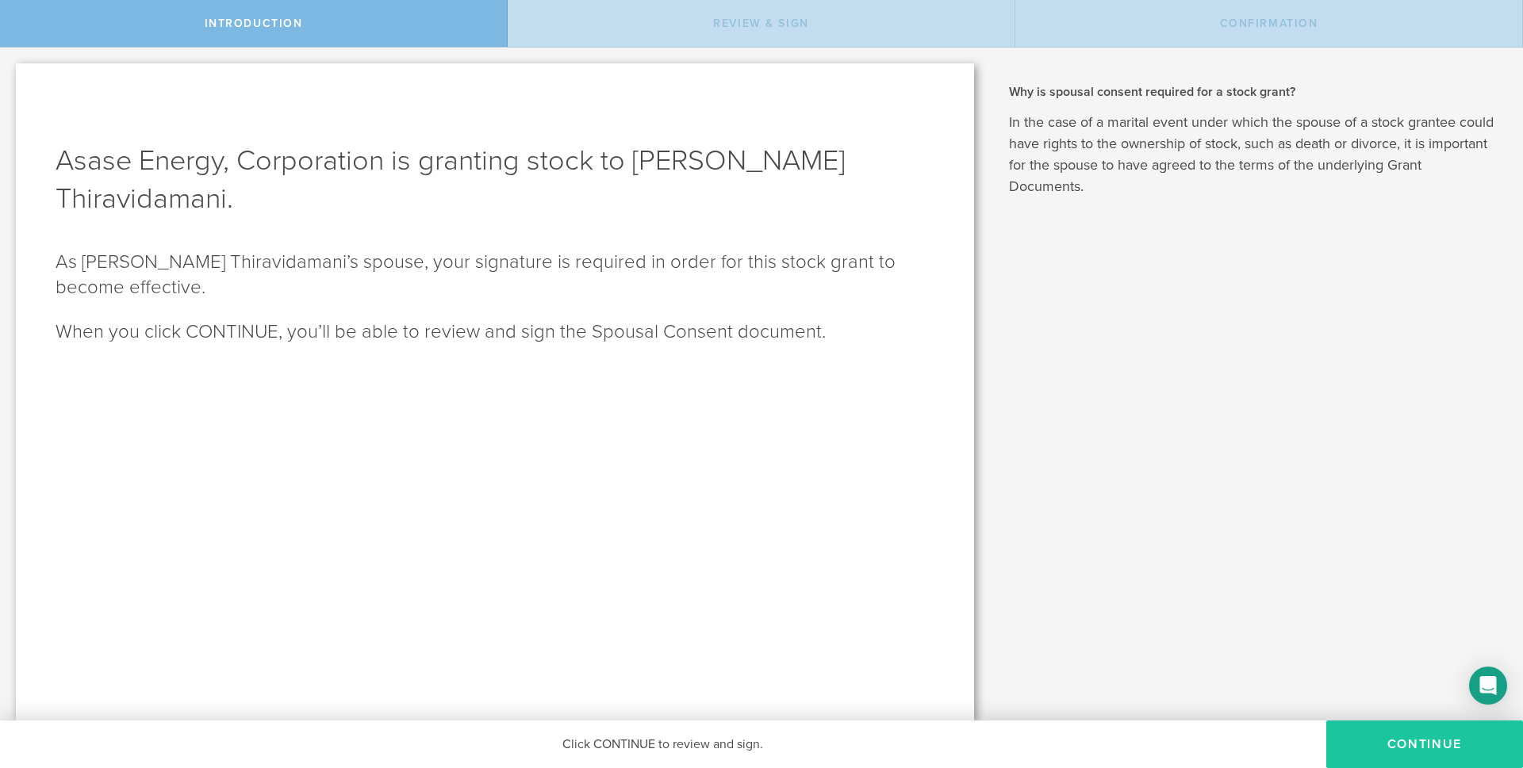
click at [1421, 737] on button "CONTINUE" at bounding box center [1424, 745] width 197 height 48
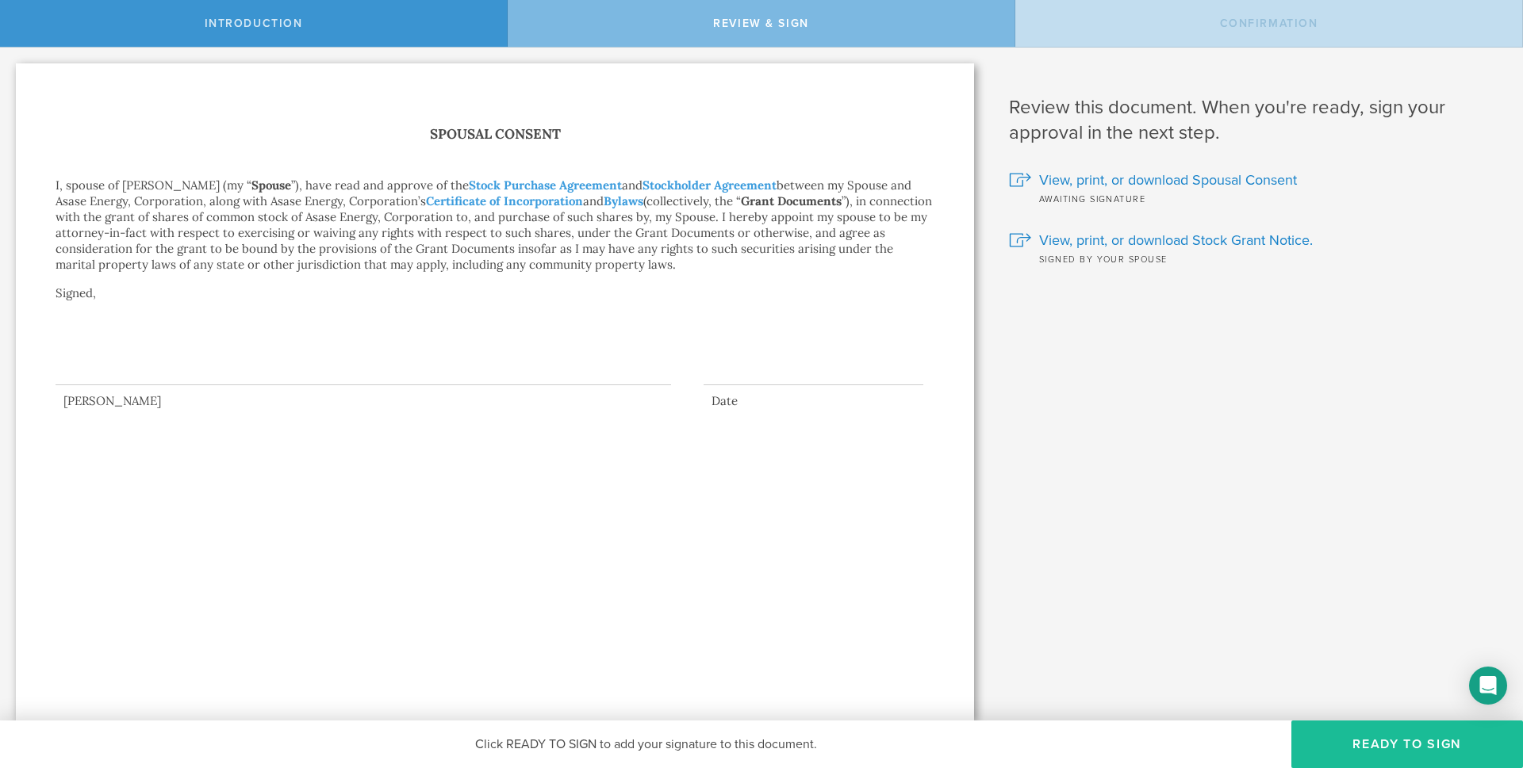
drag, startPoint x: 102, startPoint y: 328, endPoint x: 136, endPoint y: 325, distance: 34.2
click at [136, 325] on div at bounding box center [363, 353] width 615 height 63
click at [765, 743] on span "Click READY TO SIGN to add your signature to this document." at bounding box center [646, 745] width 342 height 16
click at [844, 739] on div "Click READY TO SIGN to add your signature to this document." at bounding box center [645, 745] width 1291 height 48
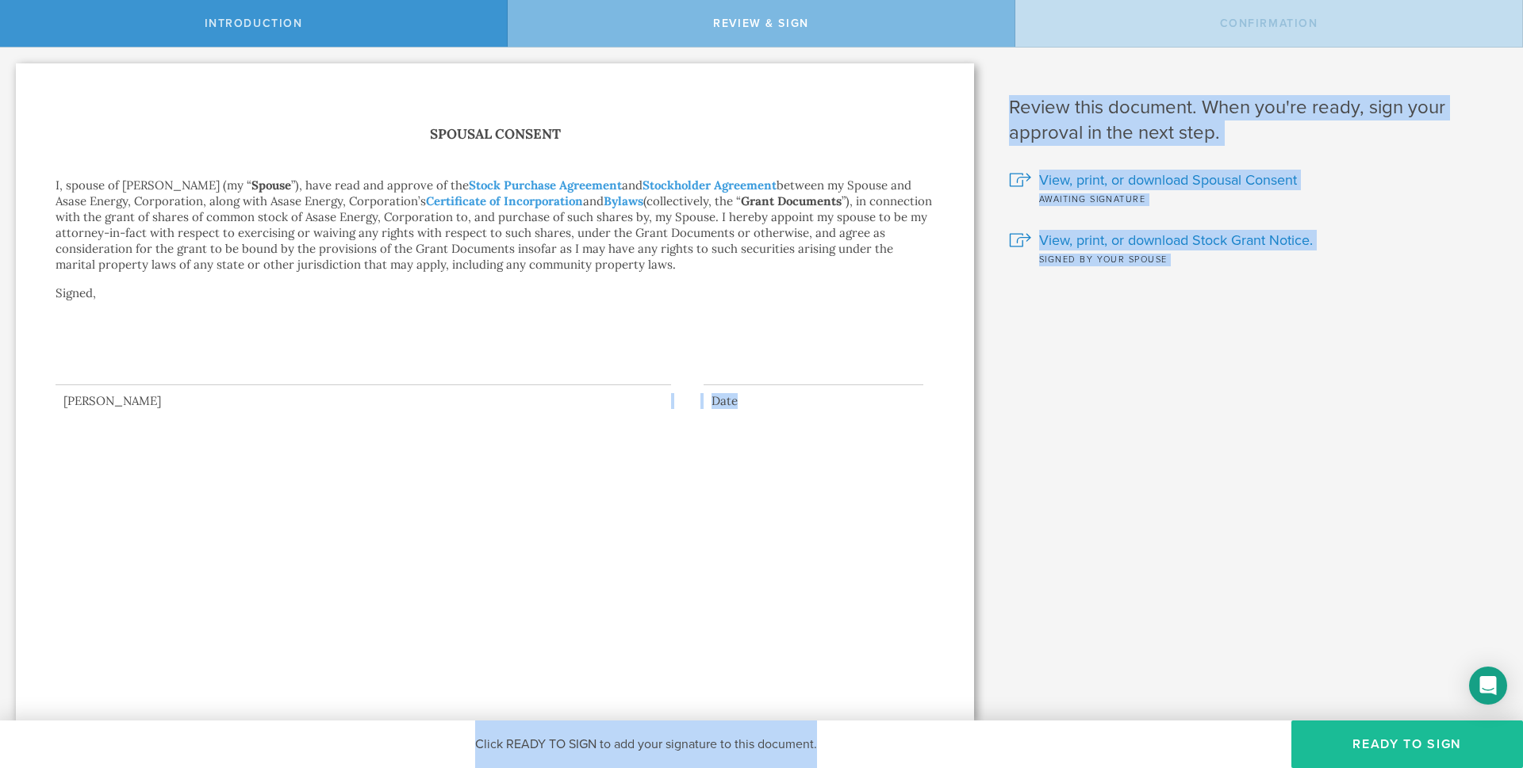
drag, startPoint x: 837, startPoint y: 741, endPoint x: 636, endPoint y: 692, distance: 206.6
click at [636, 48] on div "Introduction Review & Sign Confirmation Asase Energy, Corporation is granting s…" at bounding box center [761, 24] width 1523 height 48
click at [854, 661] on div "Spousal Consent I, spouse of Jeyakar Thiravidamani (my “ Spouse ”), have read a…" at bounding box center [495, 391] width 958 height 657
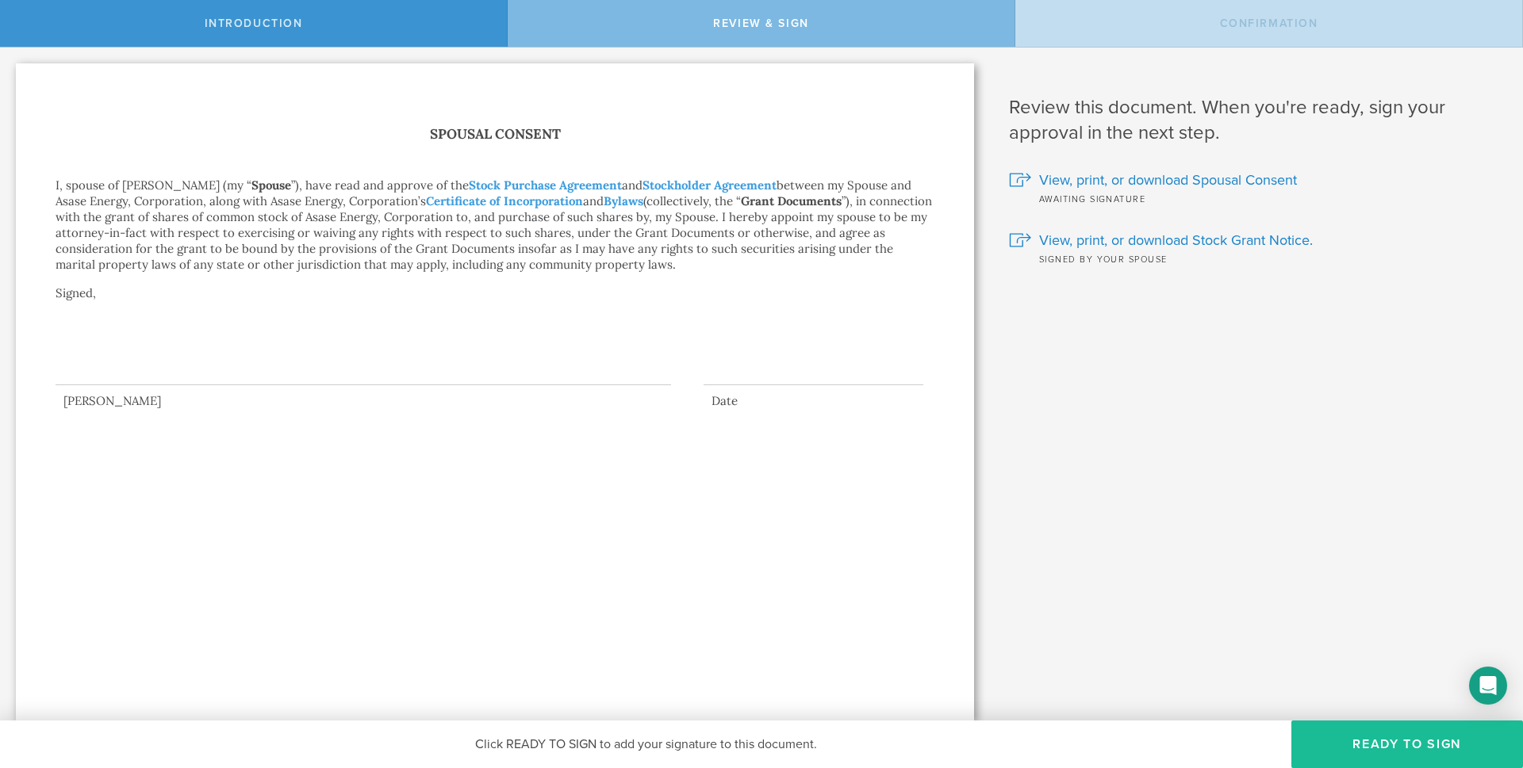
click at [281, 362] on div at bounding box center [363, 353] width 615 height 63
drag, startPoint x: 126, startPoint y: 364, endPoint x: 196, endPoint y: 311, distance: 87.7
click at [195, 315] on div "Spousal Consent I, spouse of Jeyakar Thiravidamani (my “ Spouse ”), have read a…" at bounding box center [495, 266] width 879 height 286
click at [174, 343] on div at bounding box center [363, 353] width 615 height 63
click at [151, 377] on div at bounding box center [363, 353] width 615 height 63
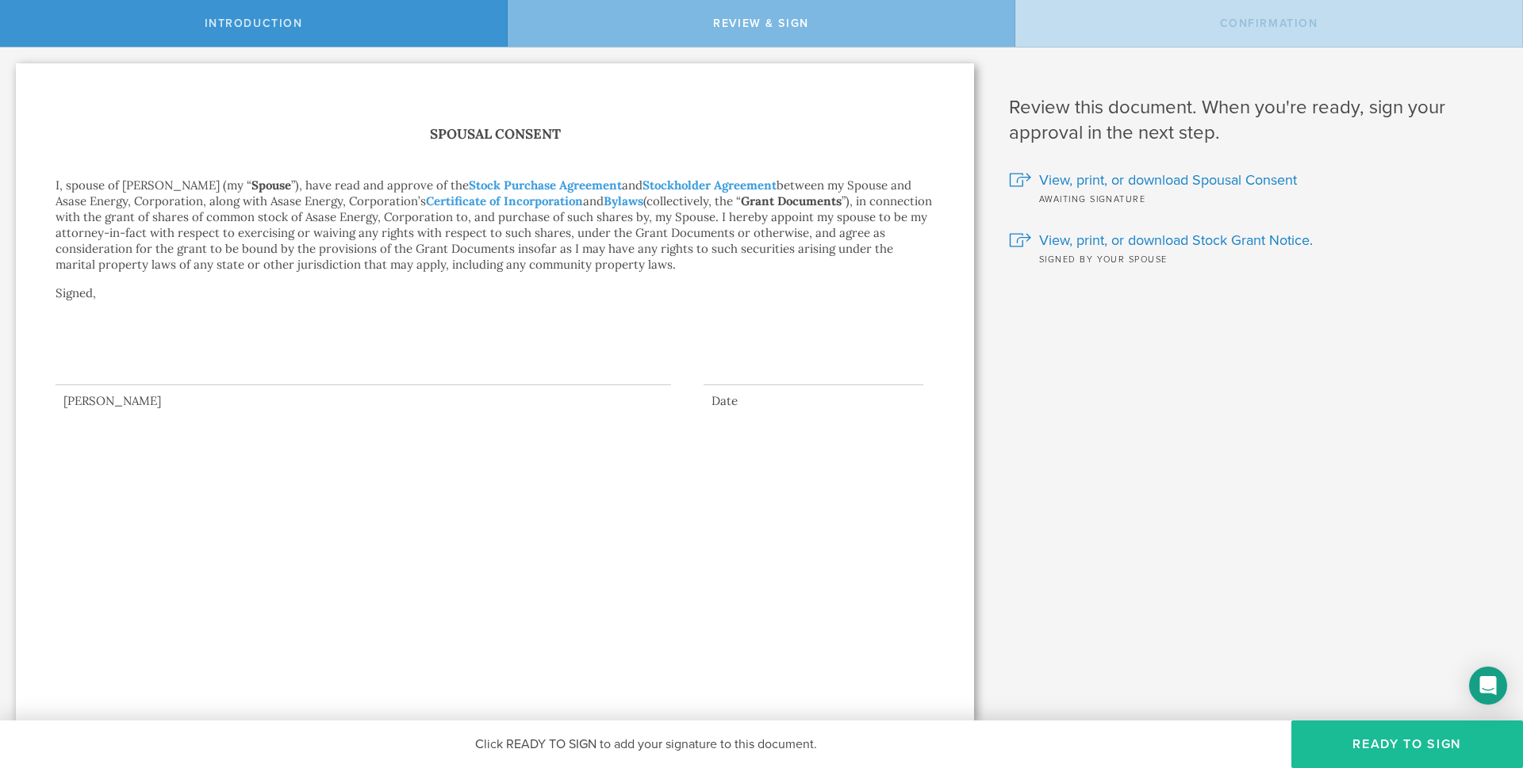
drag, startPoint x: 78, startPoint y: 379, endPoint x: 197, endPoint y: 330, distance: 129.4
click at [197, 331] on div at bounding box center [363, 353] width 615 height 63
click at [532, 746] on span "Click READY TO SIGN to add your signature to this document." at bounding box center [646, 745] width 342 height 16
drag, startPoint x: 532, startPoint y: 746, endPoint x: 878, endPoint y: 731, distance: 346.1
click at [878, 731] on div "Click READY TO SIGN to add your signature to this document." at bounding box center [645, 745] width 1291 height 48
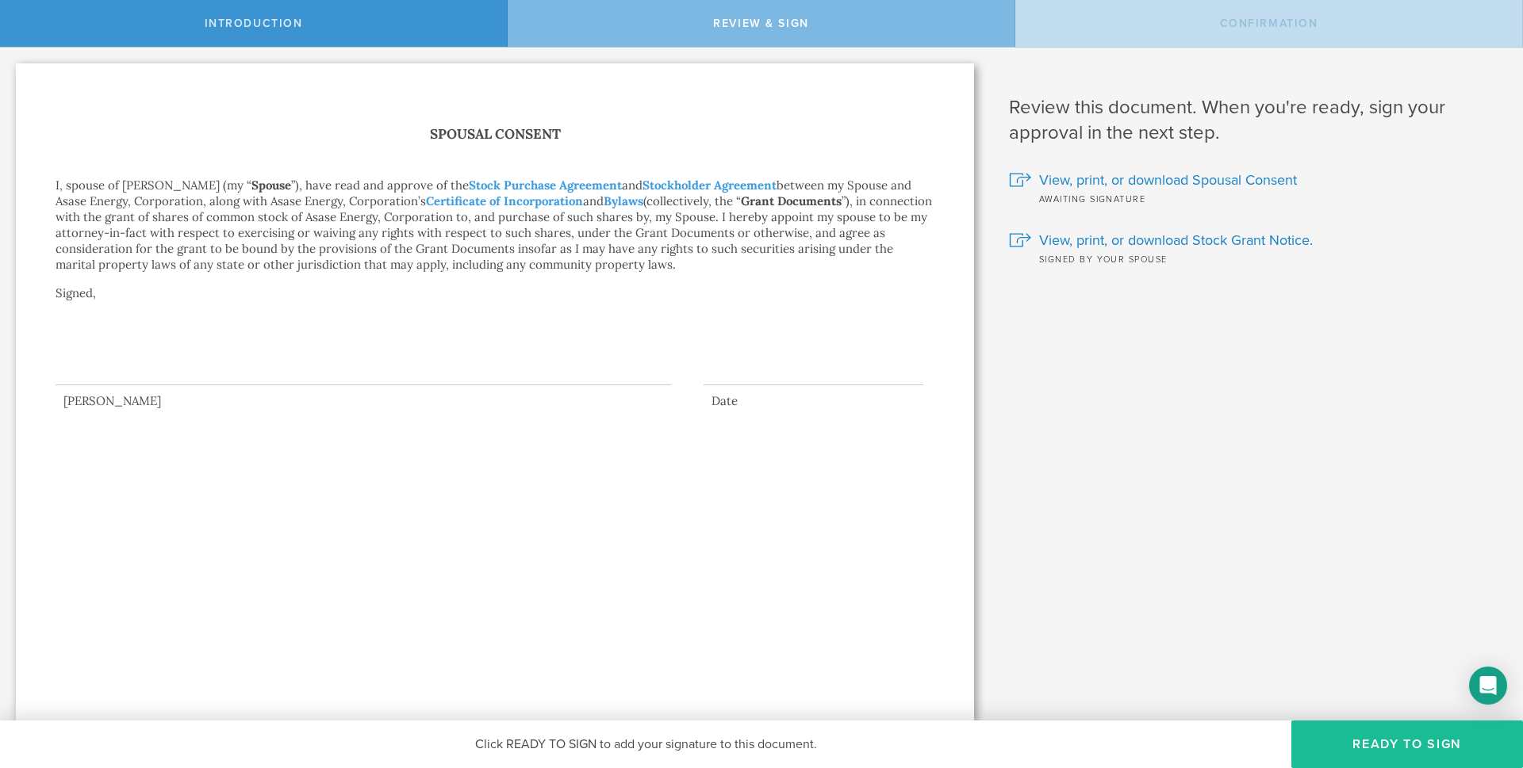
click at [308, 740] on div "Click READY TO SIGN to add your signature to this document." at bounding box center [645, 745] width 1291 height 48
drag, startPoint x: 131, startPoint y: 371, endPoint x: 246, endPoint y: 312, distance: 129.1
click at [248, 312] on div "Spousal Consent I, spouse of Jeyakar Thiravidamani (my “ Spouse ”), have read a…" at bounding box center [495, 266] width 879 height 286
click at [136, 354] on div at bounding box center [363, 353] width 615 height 63
click at [755, 354] on div at bounding box center [495, 357] width 879 height 71
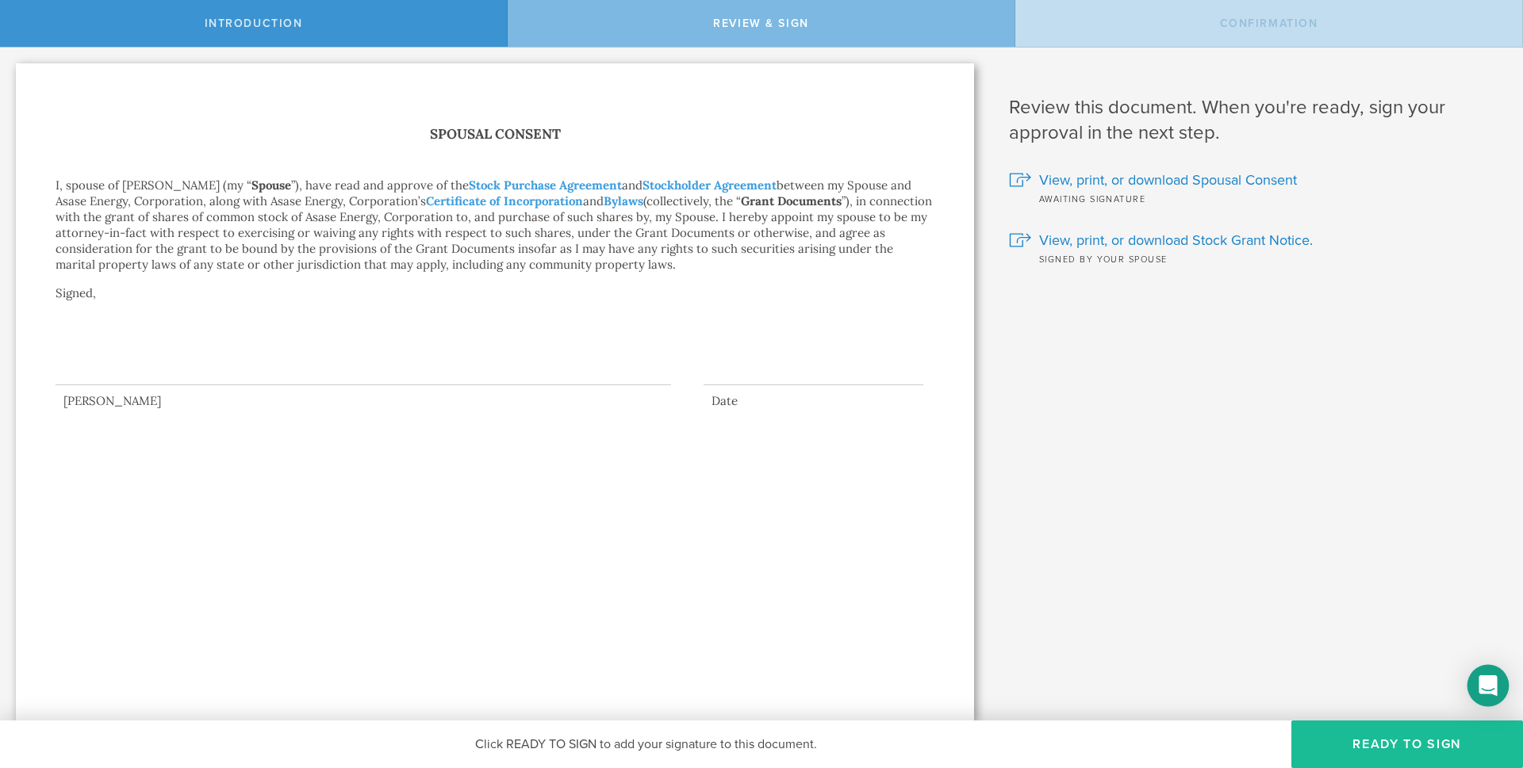
click at [1489, 684] on icon "Open Intercom Messenger" at bounding box center [1487, 686] width 18 height 21
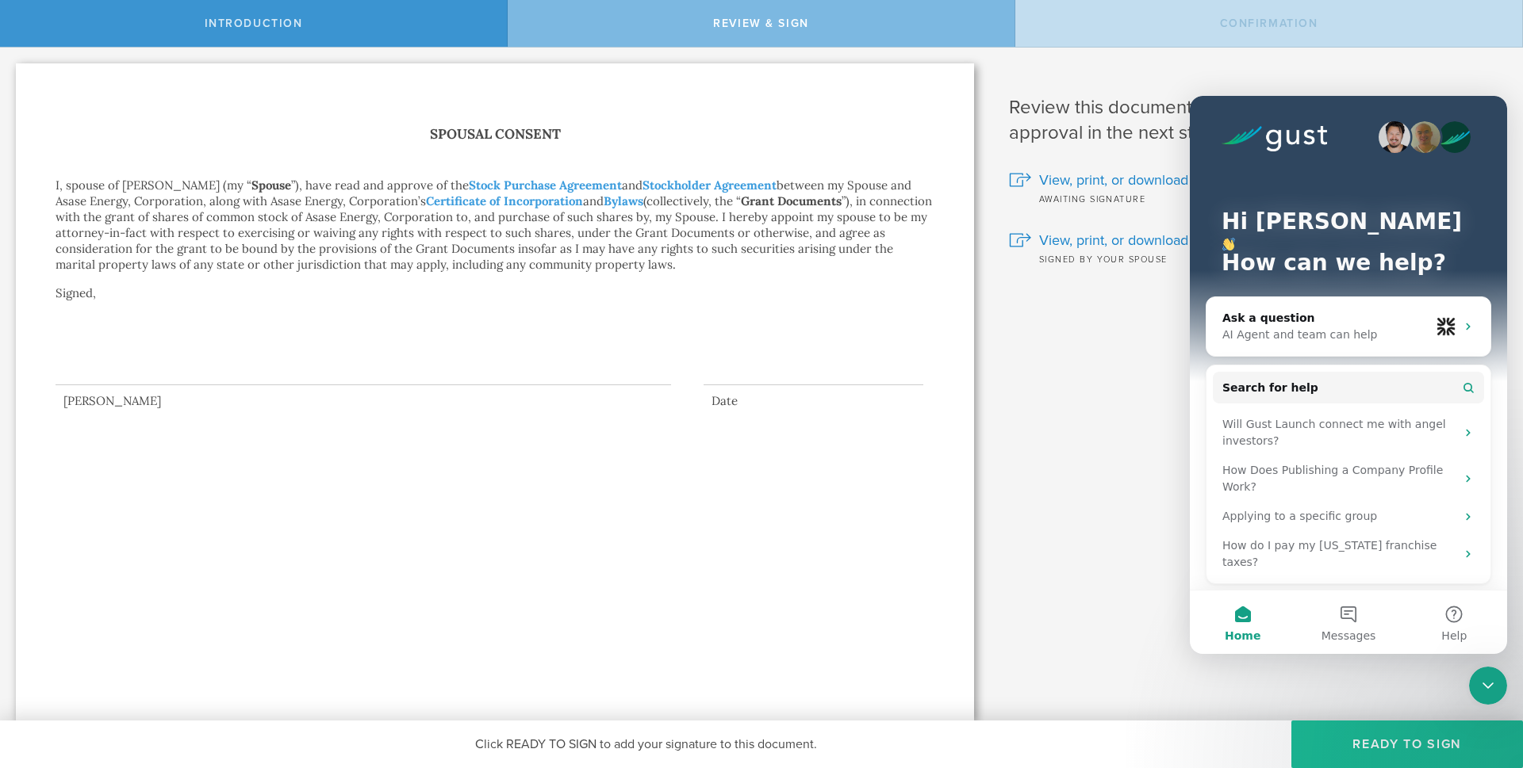
click at [1062, 468] on div "Why is spousal consent required for a stock grant? In the case of a marital eve…" at bounding box center [1256, 384] width 533 height 673
click at [1495, 695] on icon "Close Intercom Messenger" at bounding box center [1487, 685] width 19 height 19
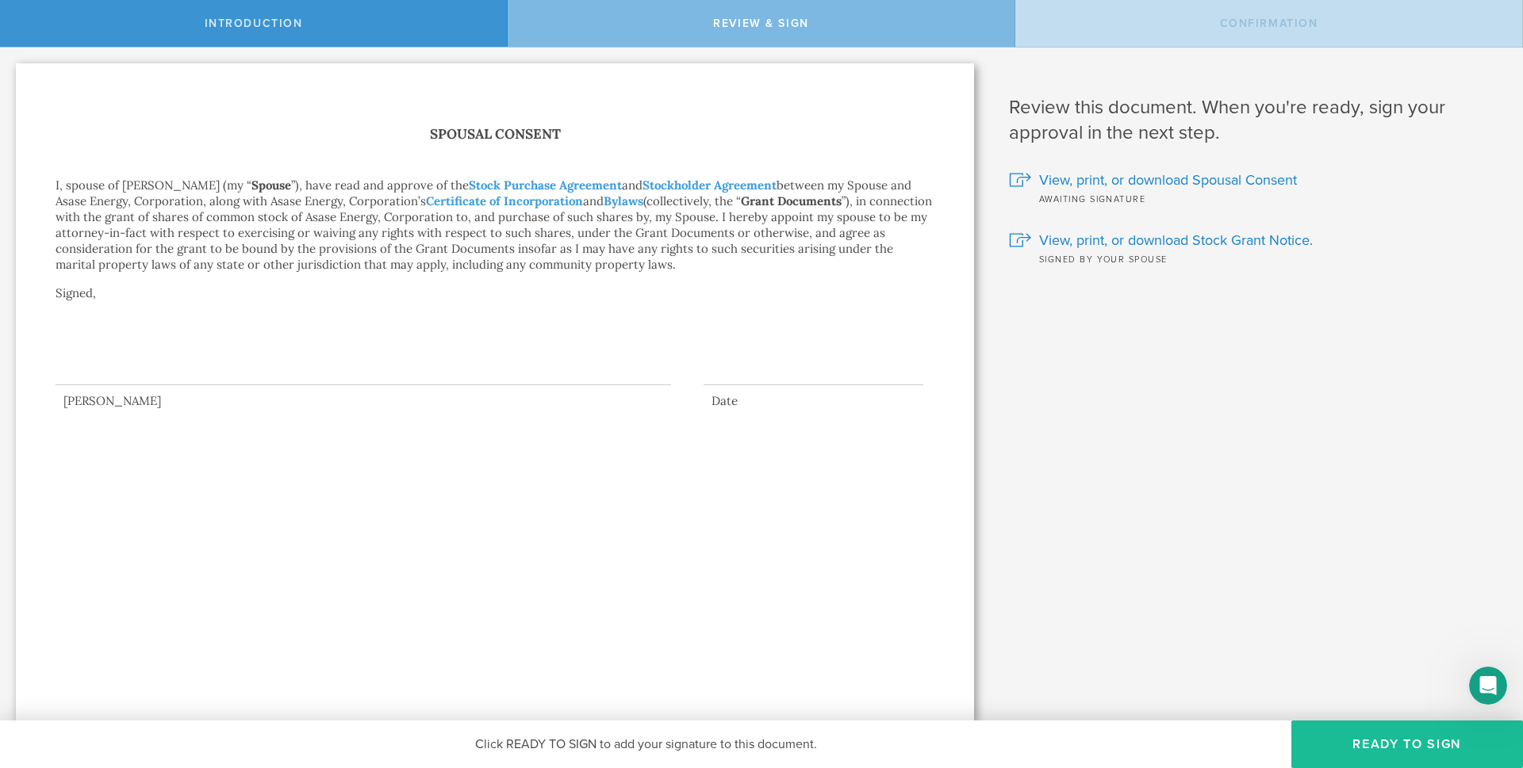
click at [131, 377] on div at bounding box center [363, 353] width 615 height 63
click at [767, 21] on span "Review & Sign" at bounding box center [761, 23] width 96 height 13
drag, startPoint x: 228, startPoint y: 381, endPoint x: 458, endPoint y: 324, distance: 237.0
click at [458, 324] on div at bounding box center [363, 353] width 615 height 63
click at [1423, 753] on button "Ready to Sign" at bounding box center [1407, 745] width 232 height 48
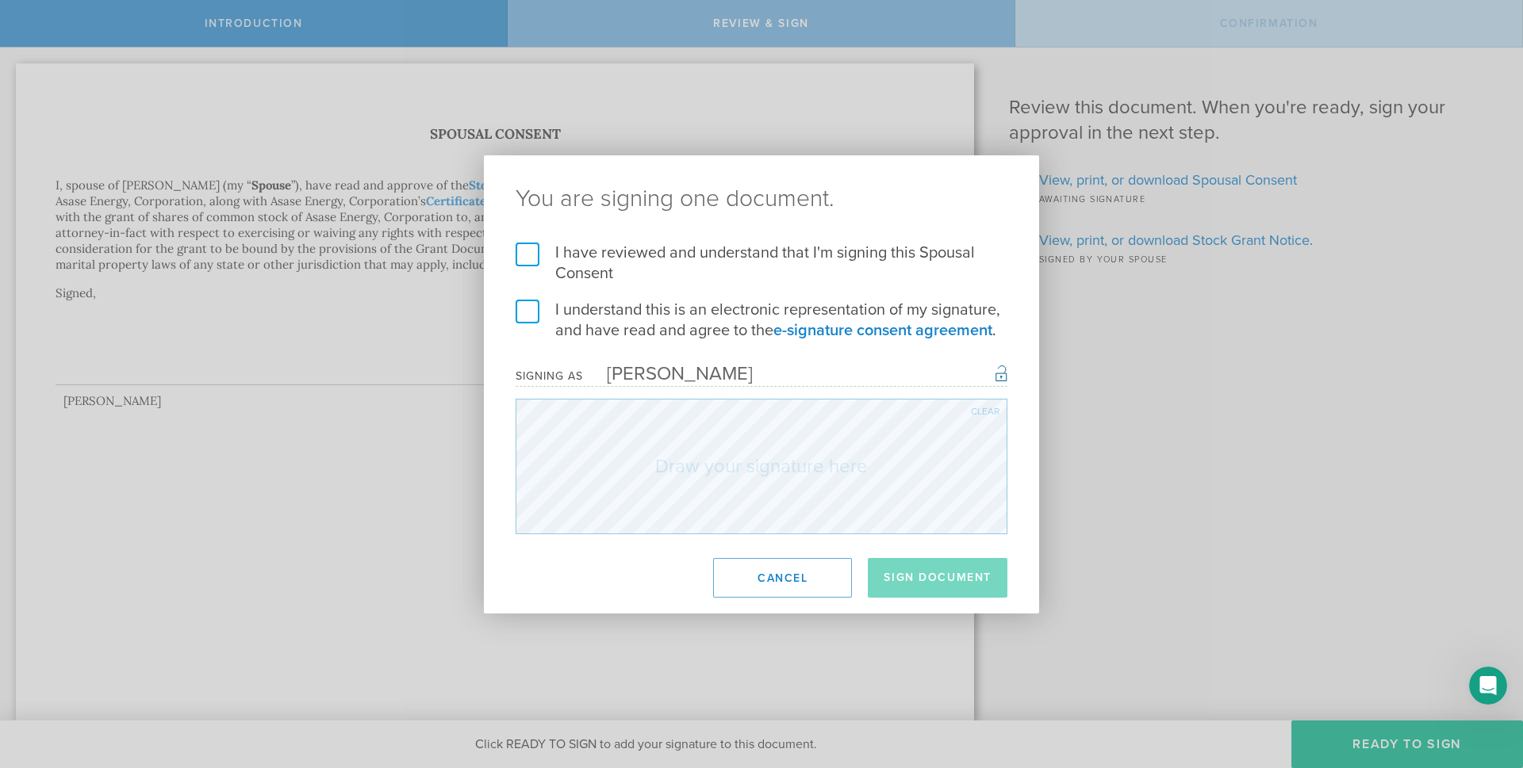
click at [526, 250] on label "I have reviewed and understand that I'm signing this Spousal Consent" at bounding box center [761, 263] width 492 height 41
click at [0, 0] on input "I have reviewed and understand that I'm signing this Spousal Consent" at bounding box center [0, 0] width 0 height 0
click at [523, 306] on label "I understand this is an electronic representation of my signature, and have rea…" at bounding box center [761, 320] width 492 height 41
click at [0, 0] on input "I understand this is an electronic representation of my signature, and have rea…" at bounding box center [0, 0] width 0 height 0
click at [993, 414] on div "Clear" at bounding box center [985, 412] width 29 height 10
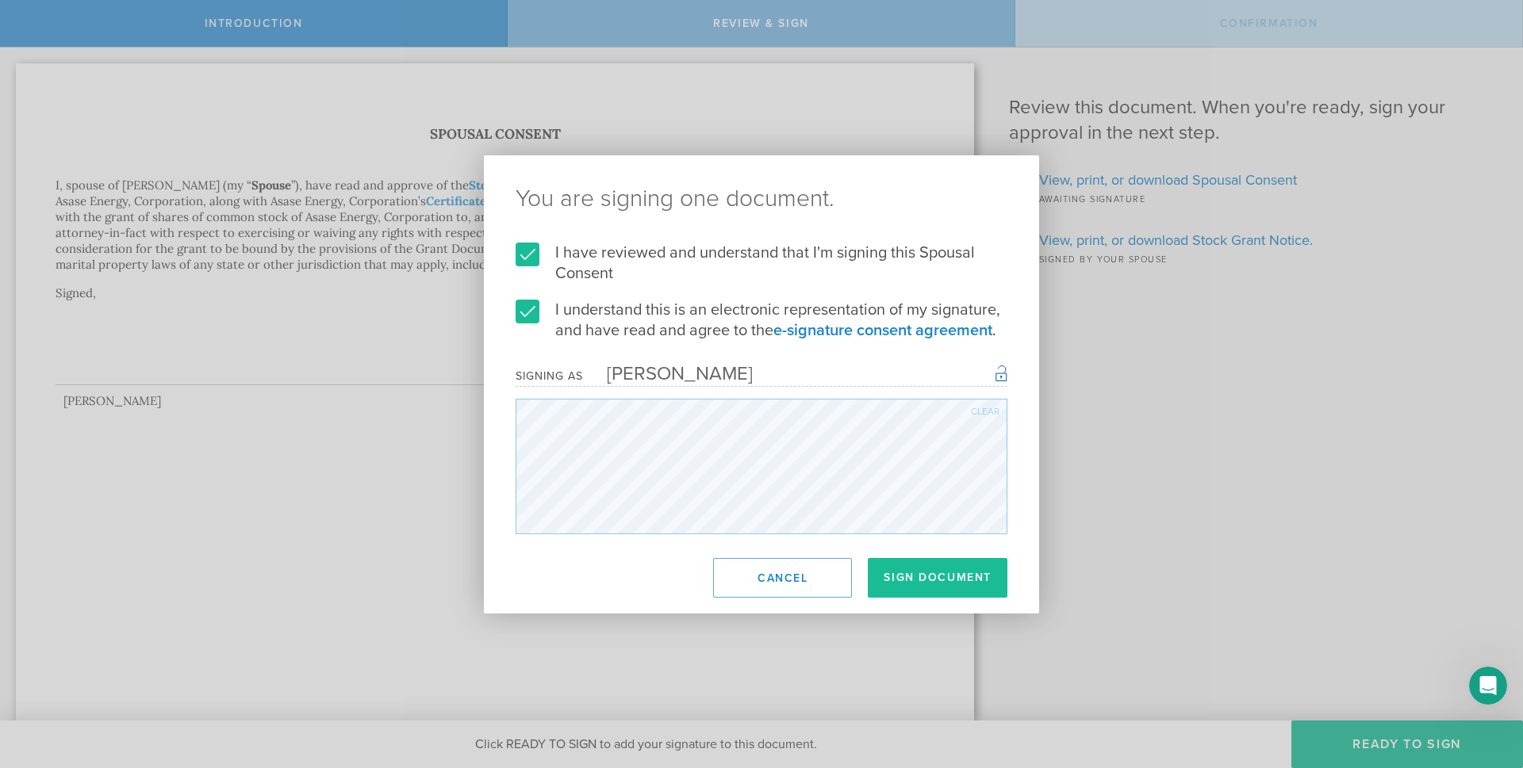
click at [987, 413] on div "Clear" at bounding box center [985, 412] width 29 height 10
click at [976, 408] on div "Clear" at bounding box center [985, 412] width 29 height 10
click at [988, 412] on div "Clear" at bounding box center [985, 412] width 29 height 10
click at [779, 596] on button "Cancel" at bounding box center [782, 578] width 139 height 40
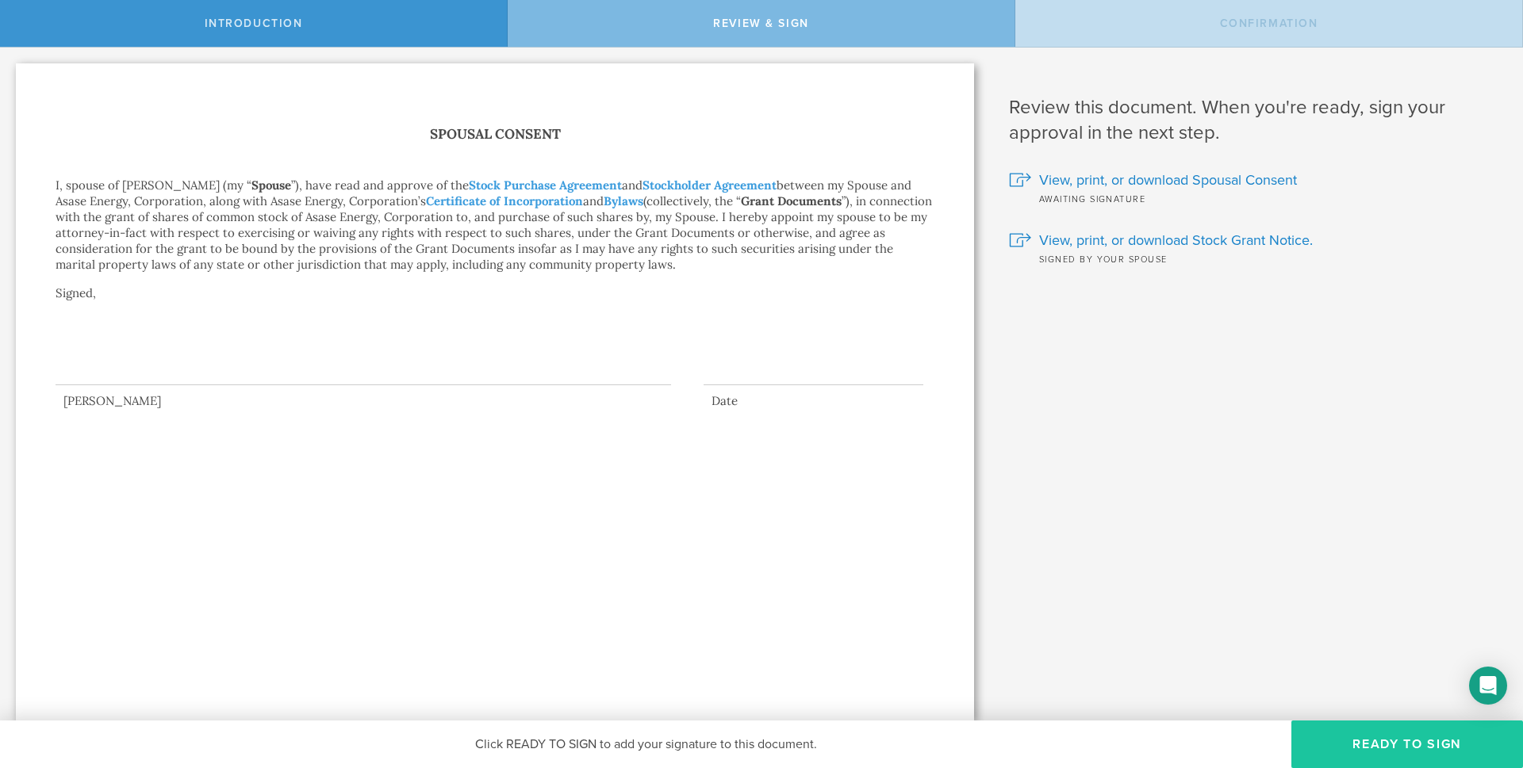
click at [1400, 745] on button "Ready to Sign" at bounding box center [1407, 745] width 232 height 48
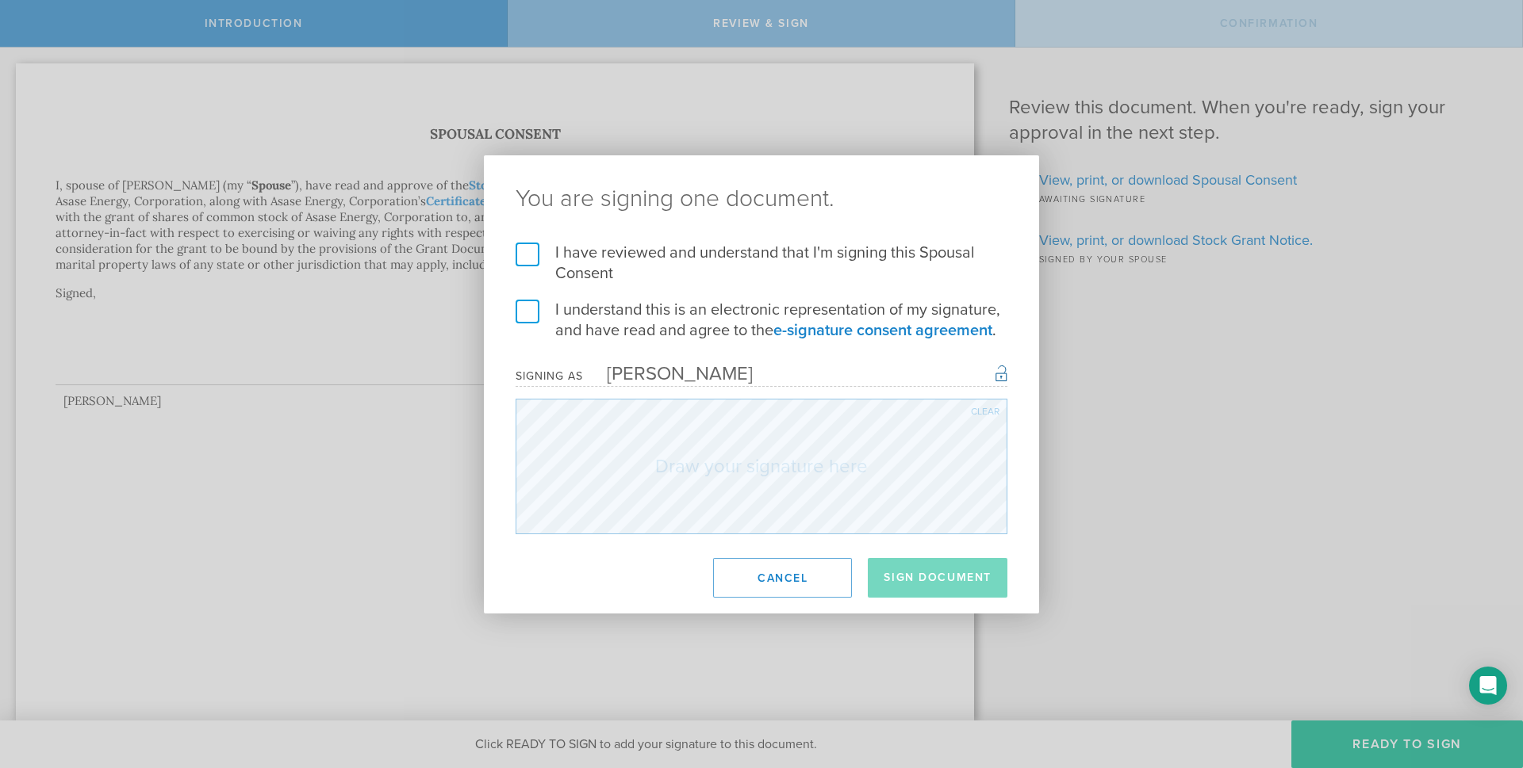
click at [538, 254] on label "I have reviewed and understand that I'm signing this Spousal Consent" at bounding box center [761, 263] width 492 height 41
click at [0, 0] on input "I have reviewed and understand that I'm signing this Spousal Consent" at bounding box center [0, 0] width 0 height 0
click at [517, 297] on form "I have reviewed and understand that I'm signing this Spousal Consent I understa…" at bounding box center [761, 389] width 492 height 292
click at [522, 313] on label "I understand this is an electronic representation of my signature, and have rea…" at bounding box center [761, 320] width 492 height 41
click at [0, 0] on input "I understand this is an electronic representation of my signature, and have rea…" at bounding box center [0, 0] width 0 height 0
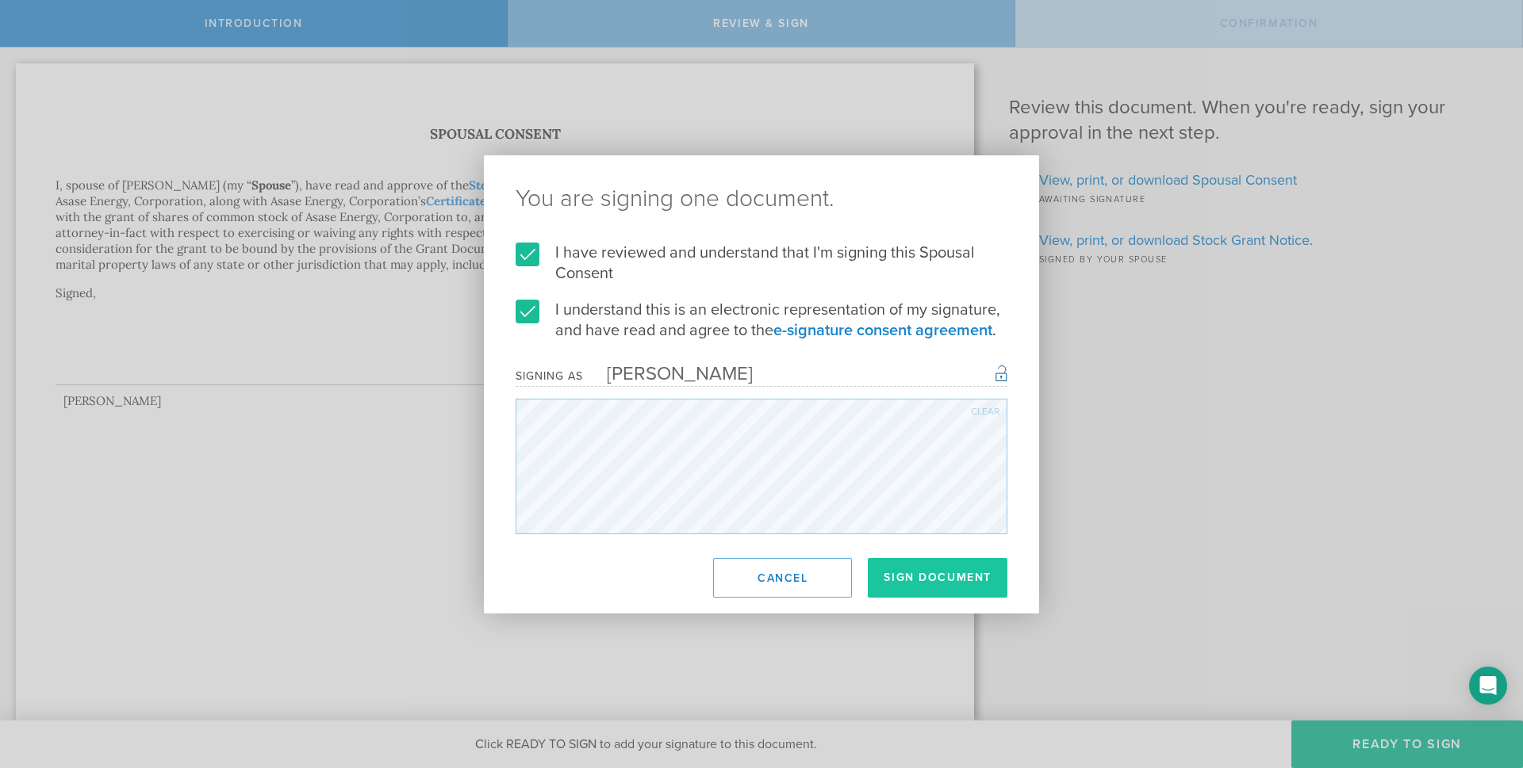
click at [957, 577] on button "Sign Document" at bounding box center [938, 578] width 140 height 40
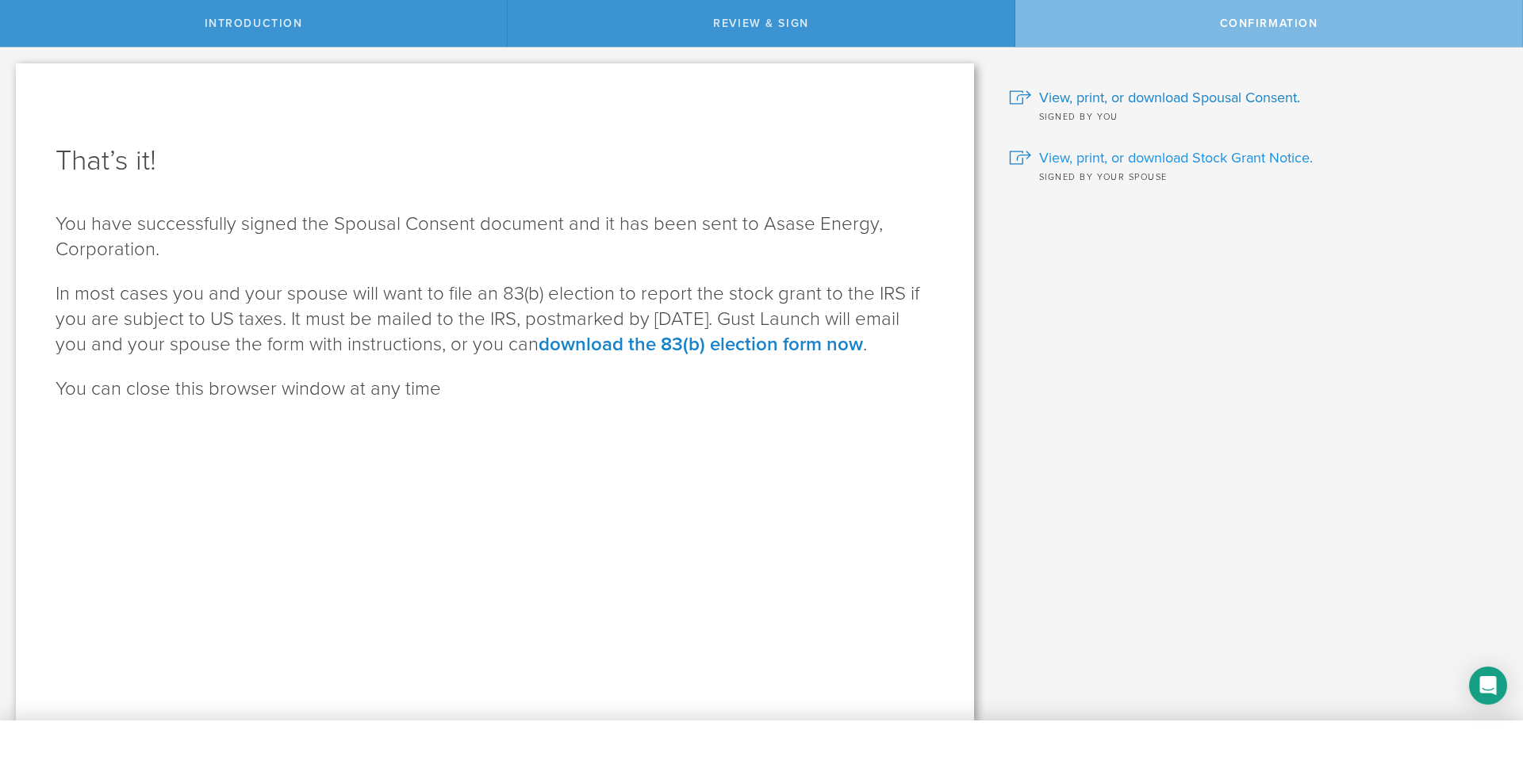
click at [1201, 154] on span "View, print, or download Stock Grant Notice." at bounding box center [1176, 158] width 274 height 21
click at [1193, 106] on span "View, print, or download Spousal Consent." at bounding box center [1169, 97] width 261 height 21
click at [1297, 34] on div "Confirmation" at bounding box center [1269, 23] width 508 height 47
